Goal: Find specific page/section: Find specific page/section

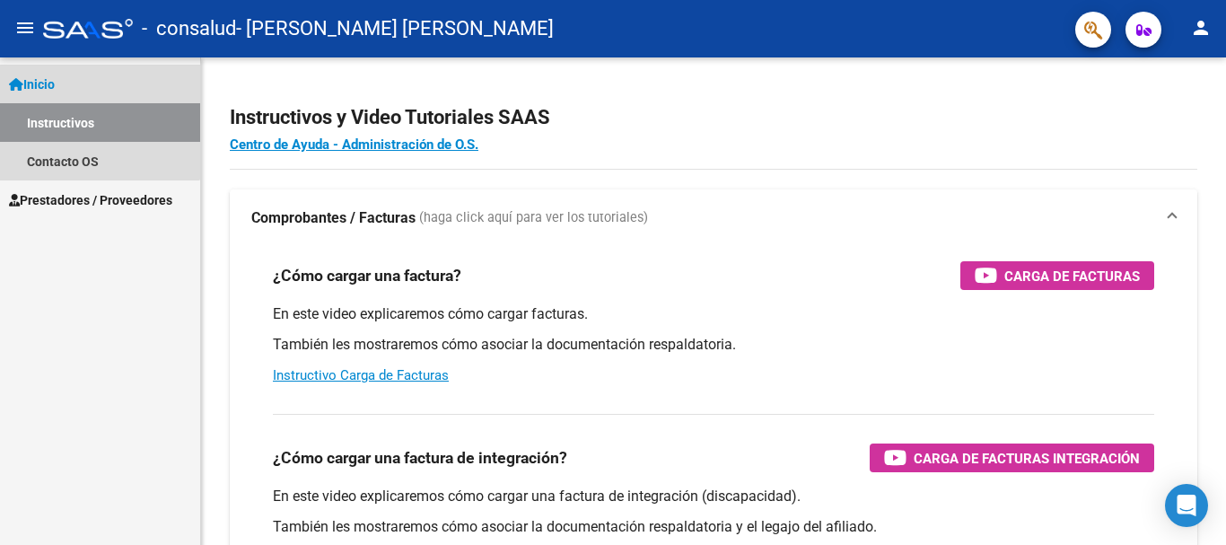
click at [84, 122] on link "Instructivos" at bounding box center [100, 122] width 200 height 39
click at [73, 160] on link "Contacto OS" at bounding box center [100, 161] width 200 height 39
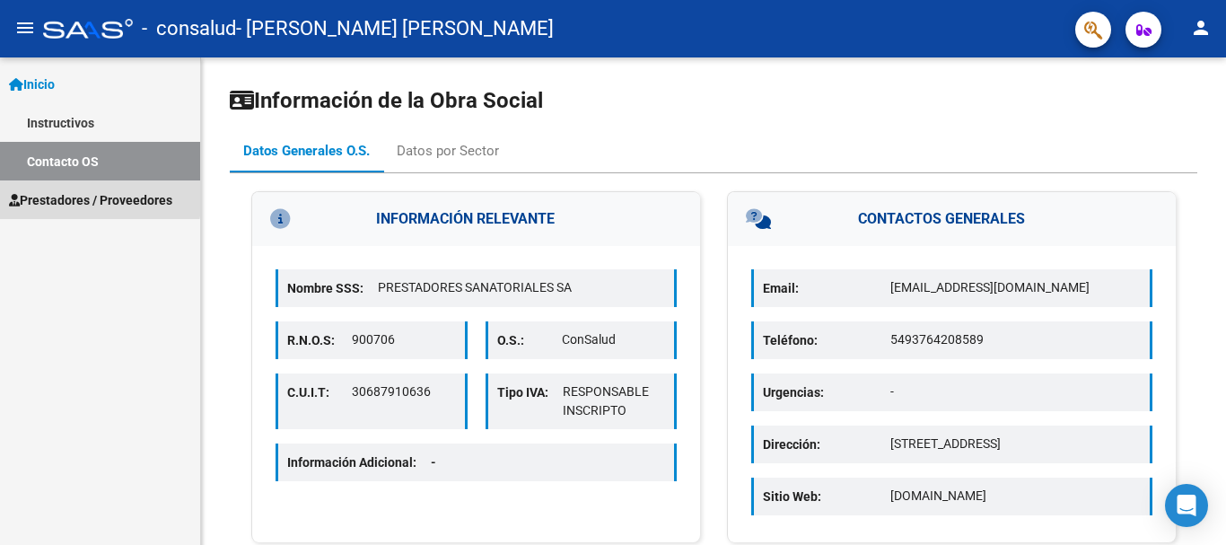
click at [60, 195] on span "Prestadores / Proveedores" at bounding box center [90, 200] width 163 height 20
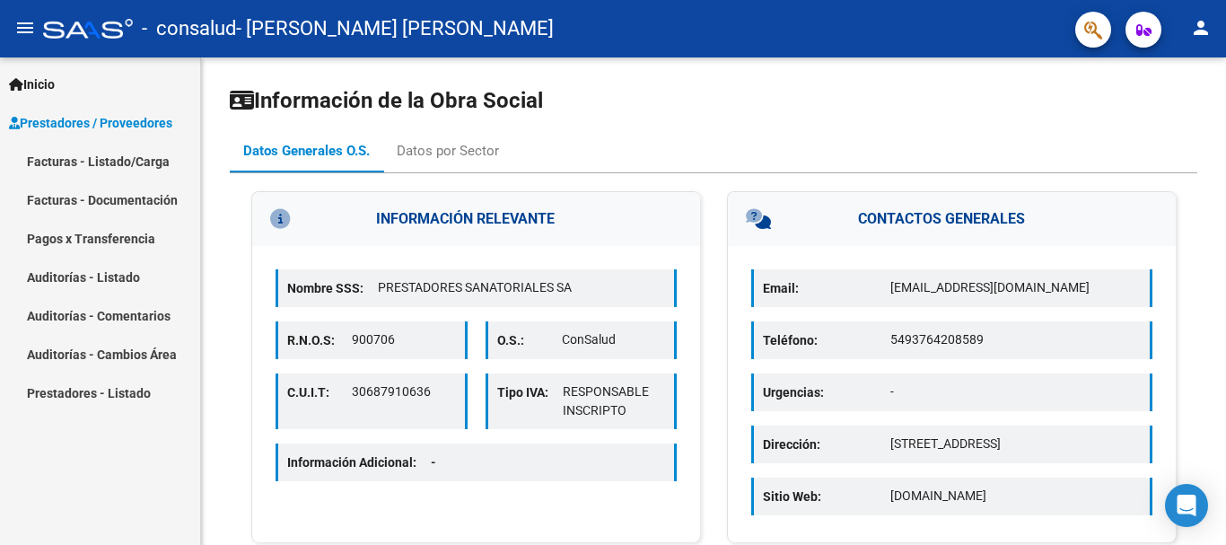
click at [101, 154] on link "Facturas - Listado/Carga" at bounding box center [100, 161] width 200 height 39
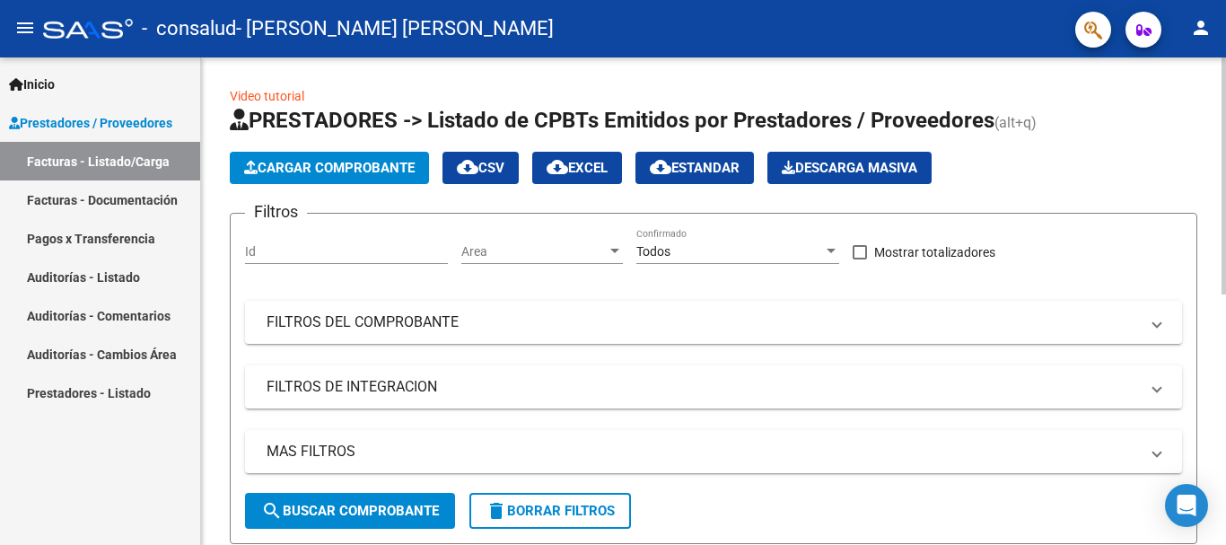
scroll to position [488, 0]
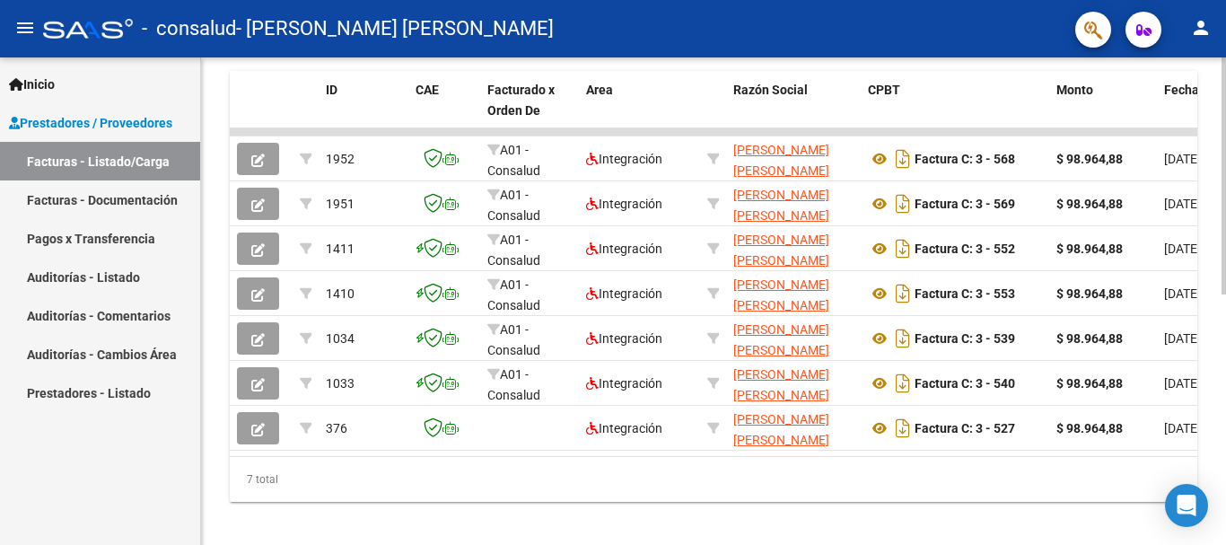
click at [1212, 382] on div at bounding box center [1224, 301] width 4 height 488
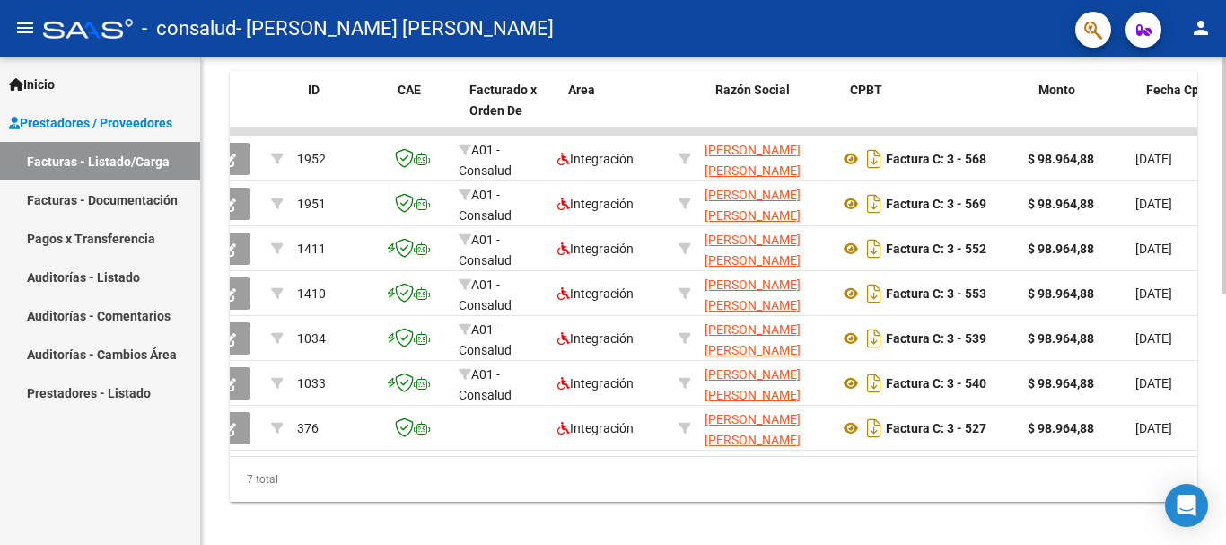
scroll to position [0, 0]
